Goal: Answer question/provide support

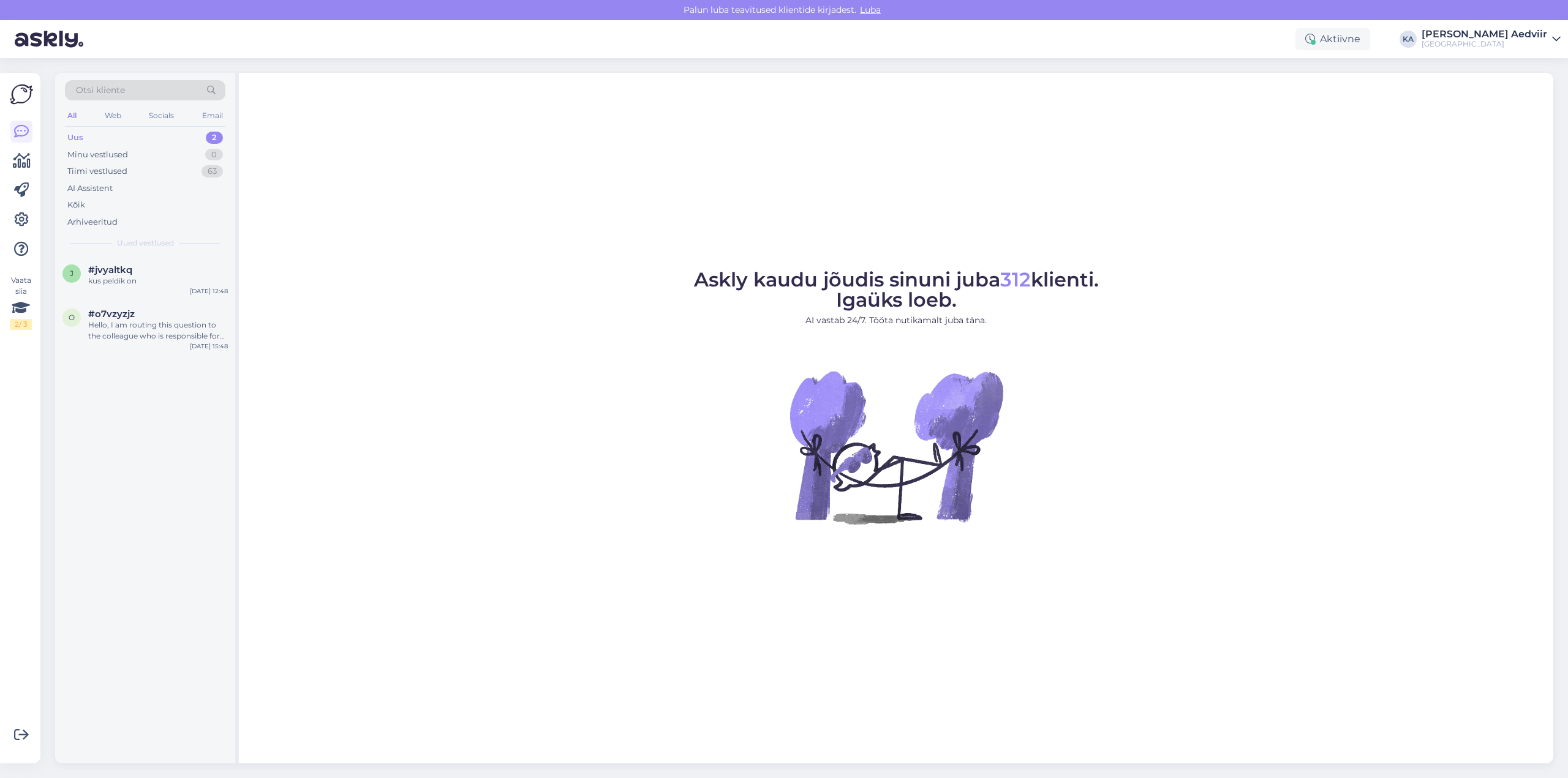
click at [95, 135] on div "Uus 2" at bounding box center [145, 137] width 161 height 17
click at [123, 273] on span "#jvyaltkq" at bounding box center [110, 270] width 44 height 11
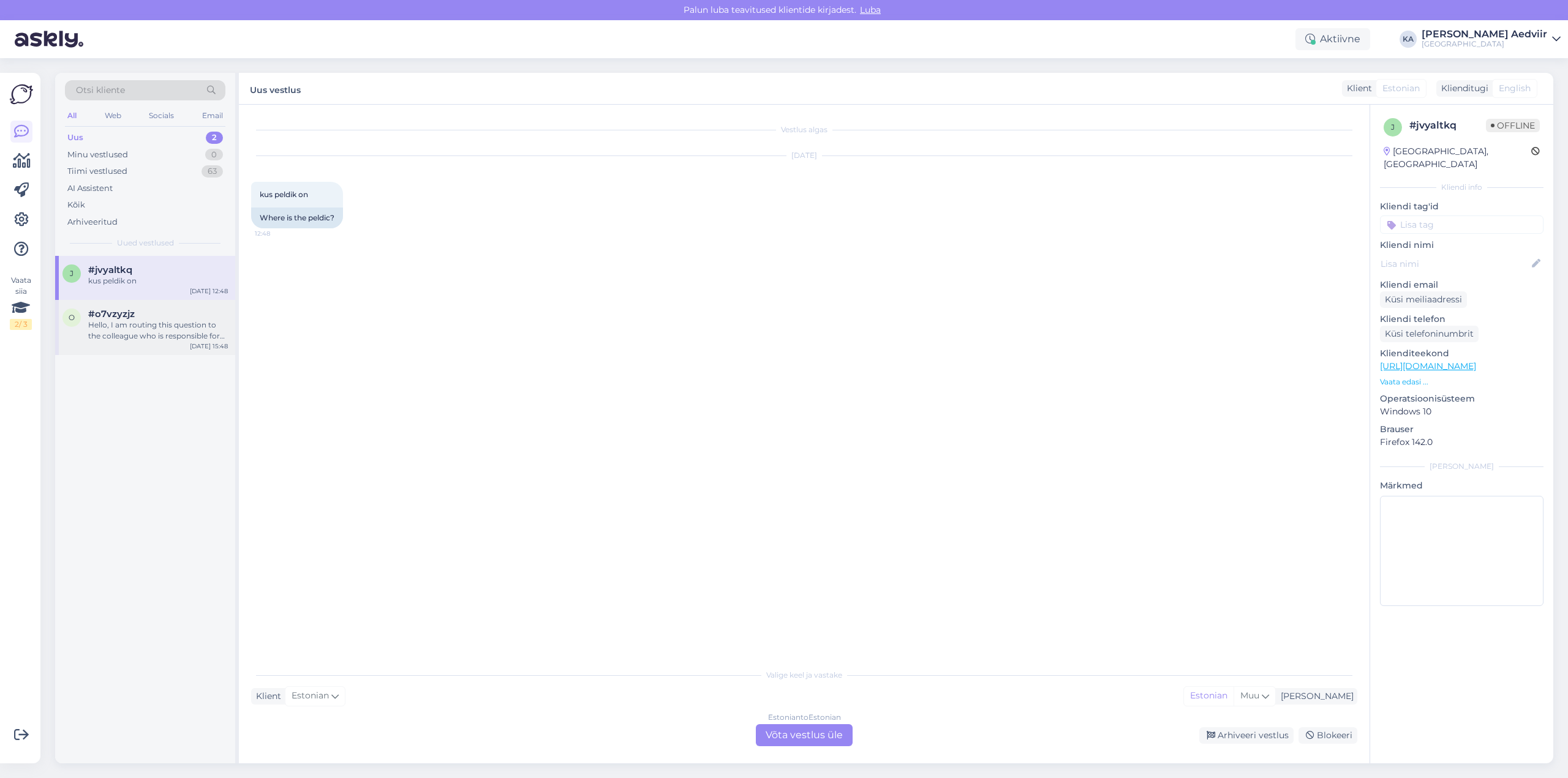
click at [137, 328] on div "Hello, I am routing this question to the colleague who is responsible for this …" at bounding box center [158, 331] width 139 height 22
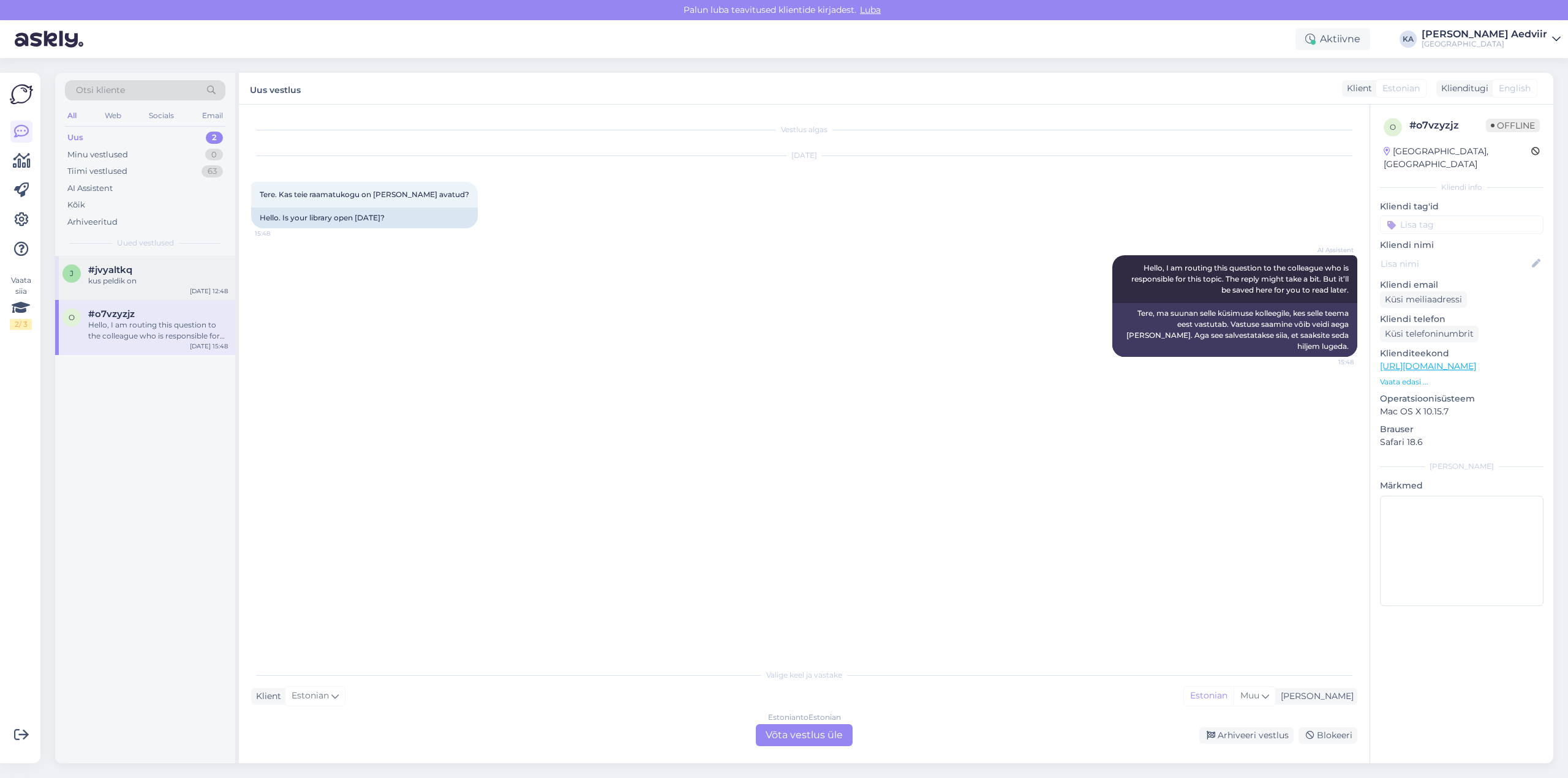
click at [136, 269] on div "#jvyaltkq" at bounding box center [158, 270] width 139 height 11
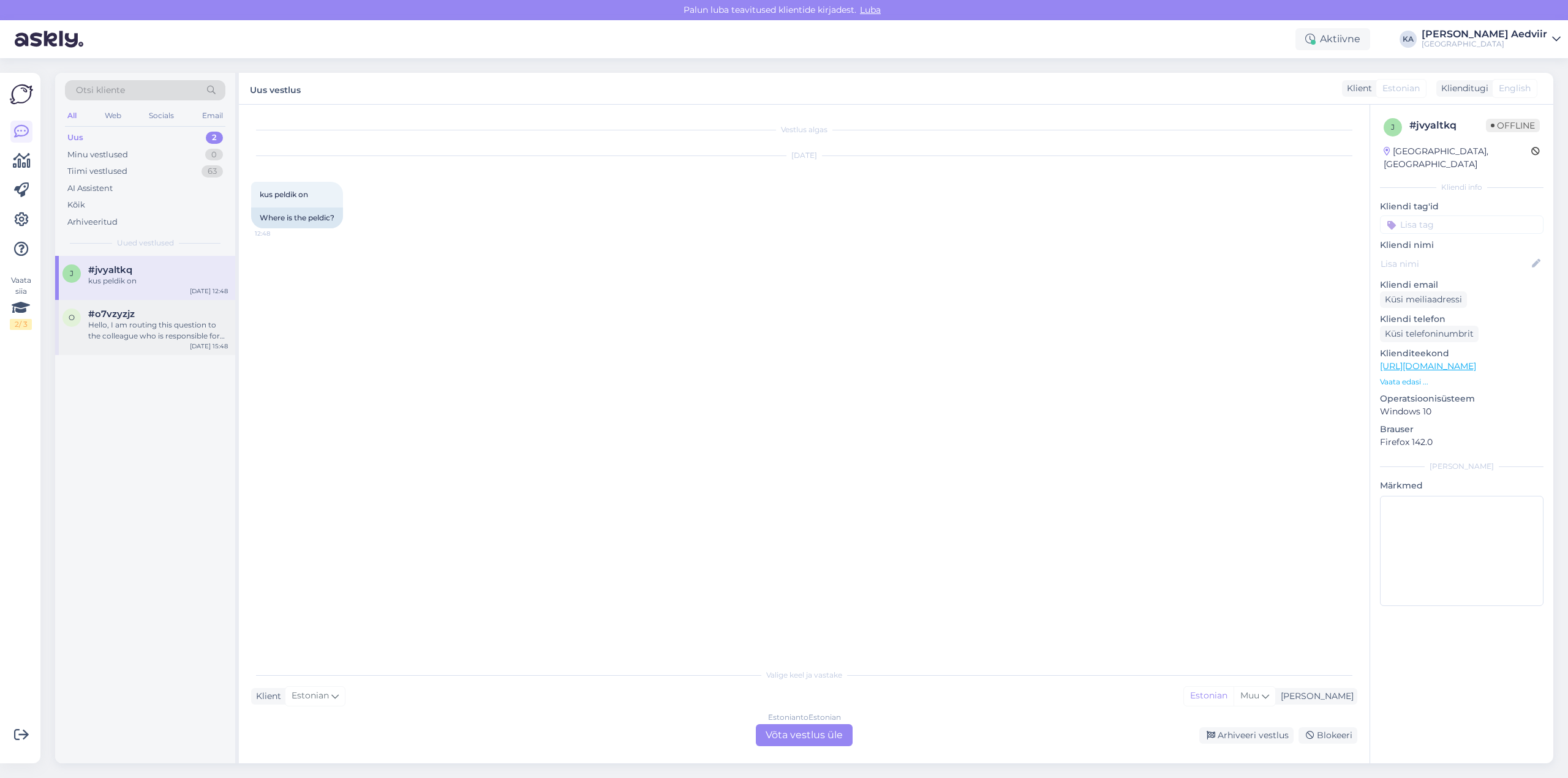
click at [134, 315] on span "#o7vzyzjz" at bounding box center [111, 314] width 47 height 11
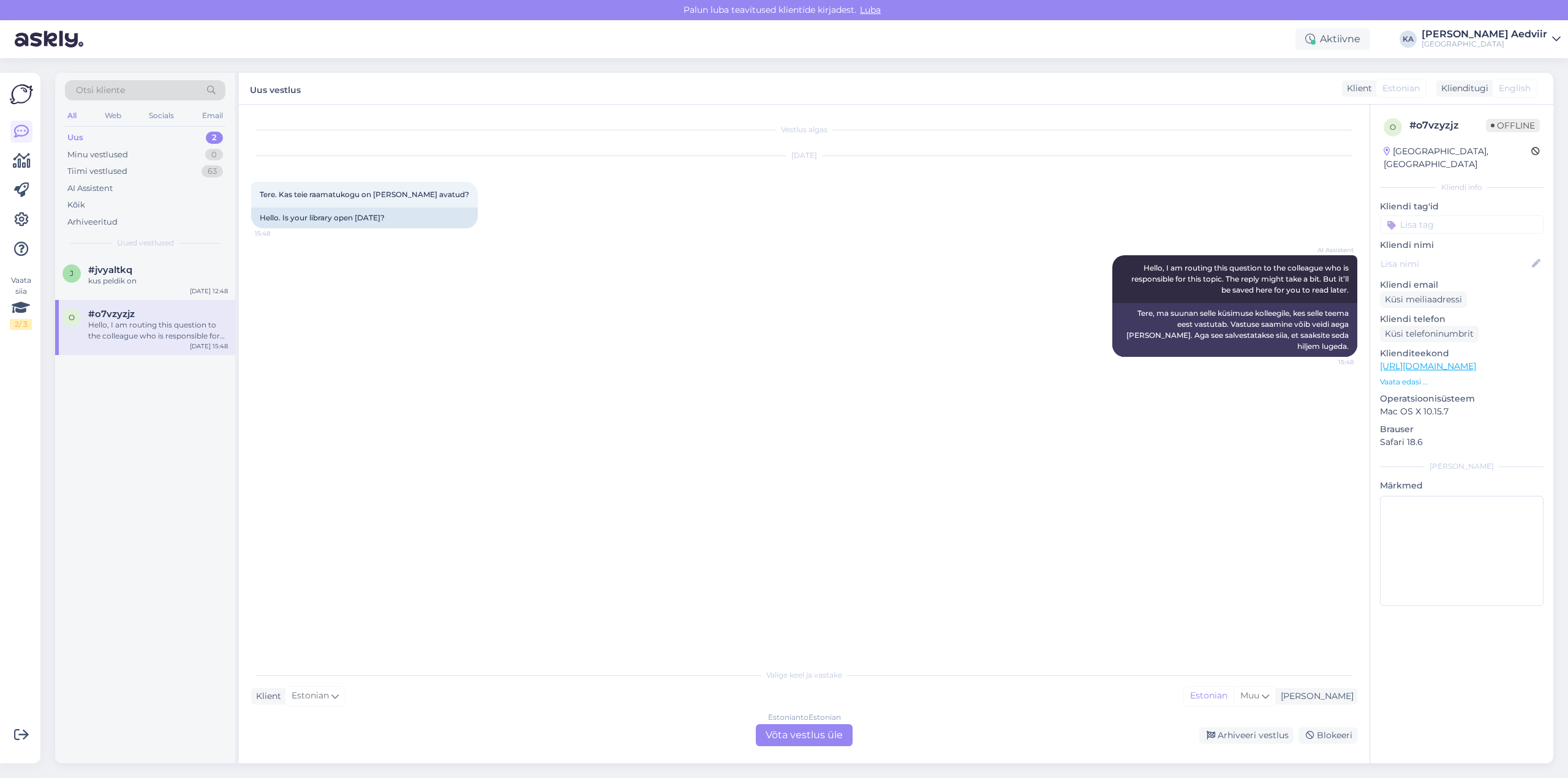
click at [788, 742] on div "Estonian to Estonian Võta vestlus üle" at bounding box center [804, 735] width 97 height 22
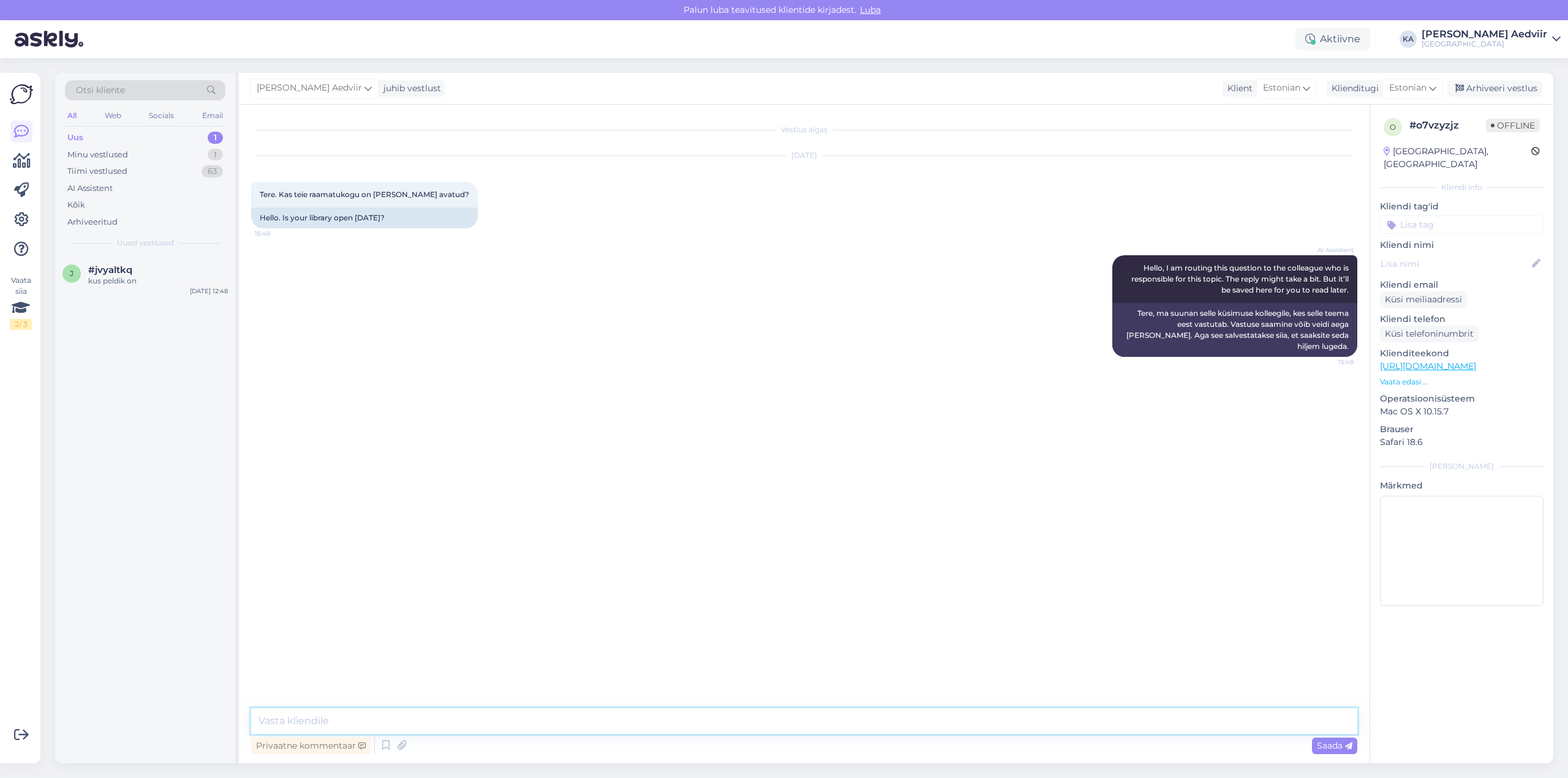
click at [443, 721] on textarea at bounding box center [804, 721] width 1106 height 26
paste textarea "[URL][DOMAIN_NAME]"
type textarea "[URL][DOMAIN_NAME]"
click at [1324, 745] on span "Saada" at bounding box center [1335, 745] width 36 height 11
click at [1498, 89] on div "Arhiveeri vestlus" at bounding box center [1494, 88] width 94 height 17
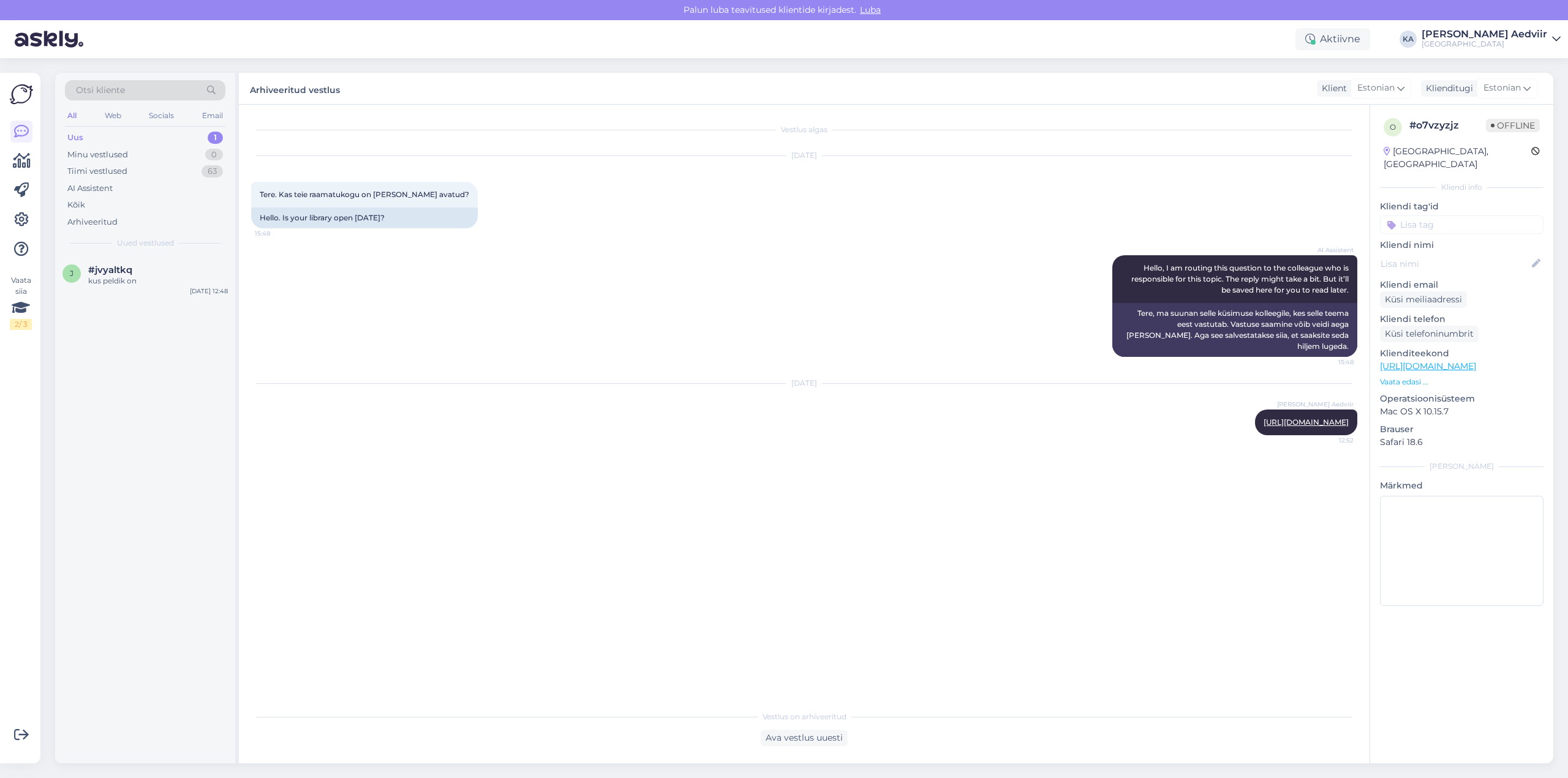
click at [92, 141] on div "Uus 1" at bounding box center [145, 137] width 161 height 17
click at [108, 130] on div "Uus 1" at bounding box center [145, 137] width 161 height 17
click at [114, 276] on div "kus peldik on" at bounding box center [158, 281] width 139 height 11
